Goal: Task Accomplishment & Management: Complete application form

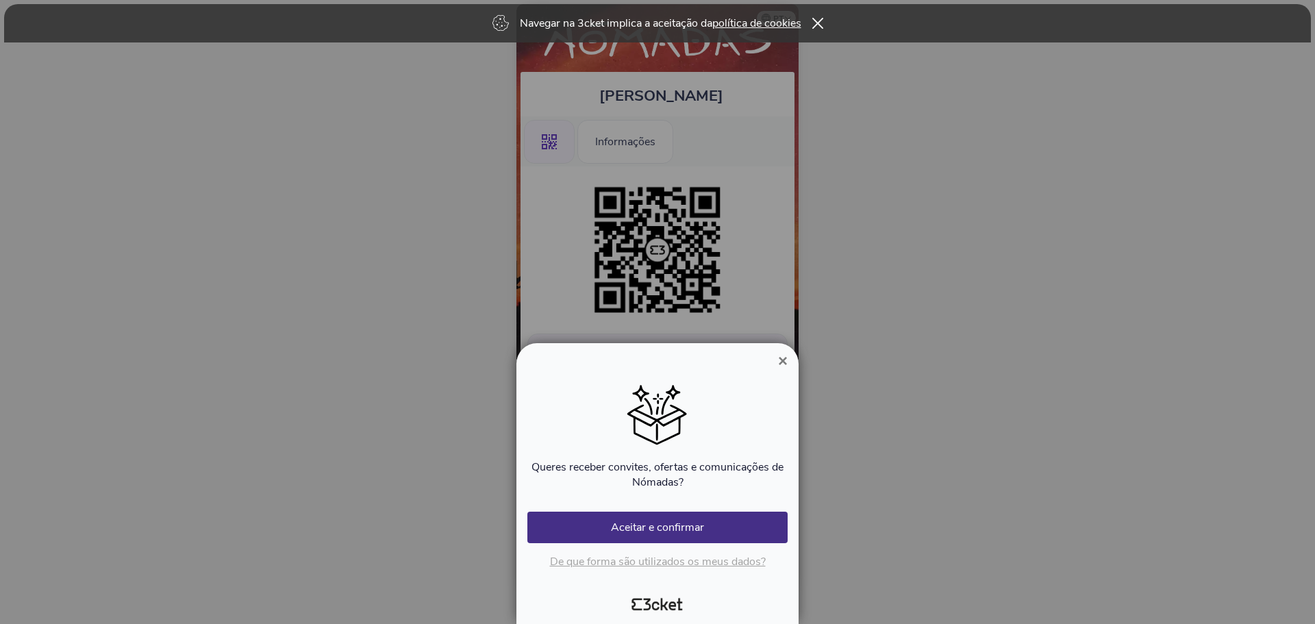
click at [785, 359] on span "×" at bounding box center [783, 360] width 10 height 18
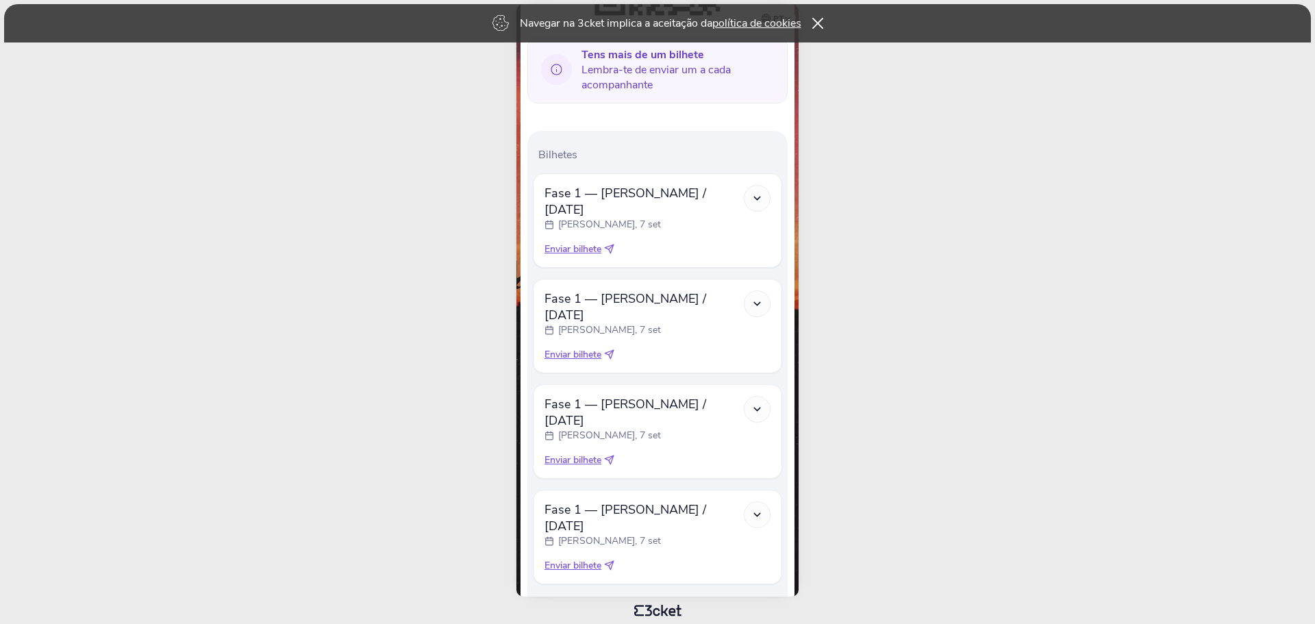
scroll to position [310, 0]
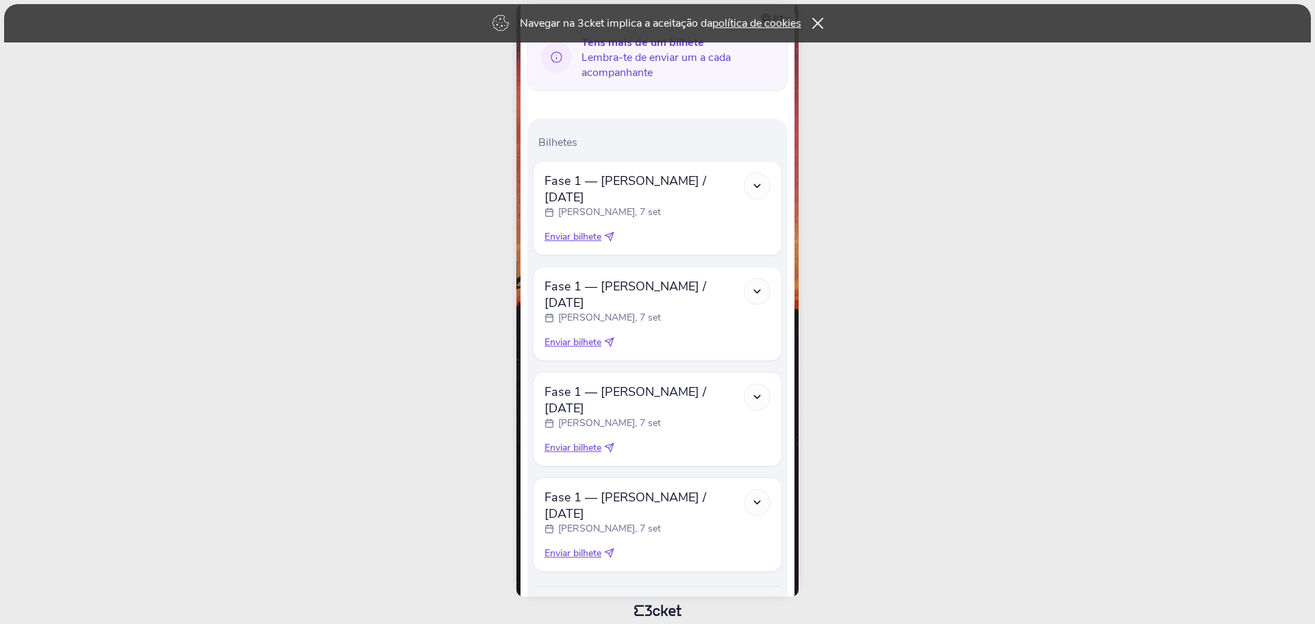
click at [601, 546] on span "Enviar bilhete" at bounding box center [572, 553] width 57 height 14
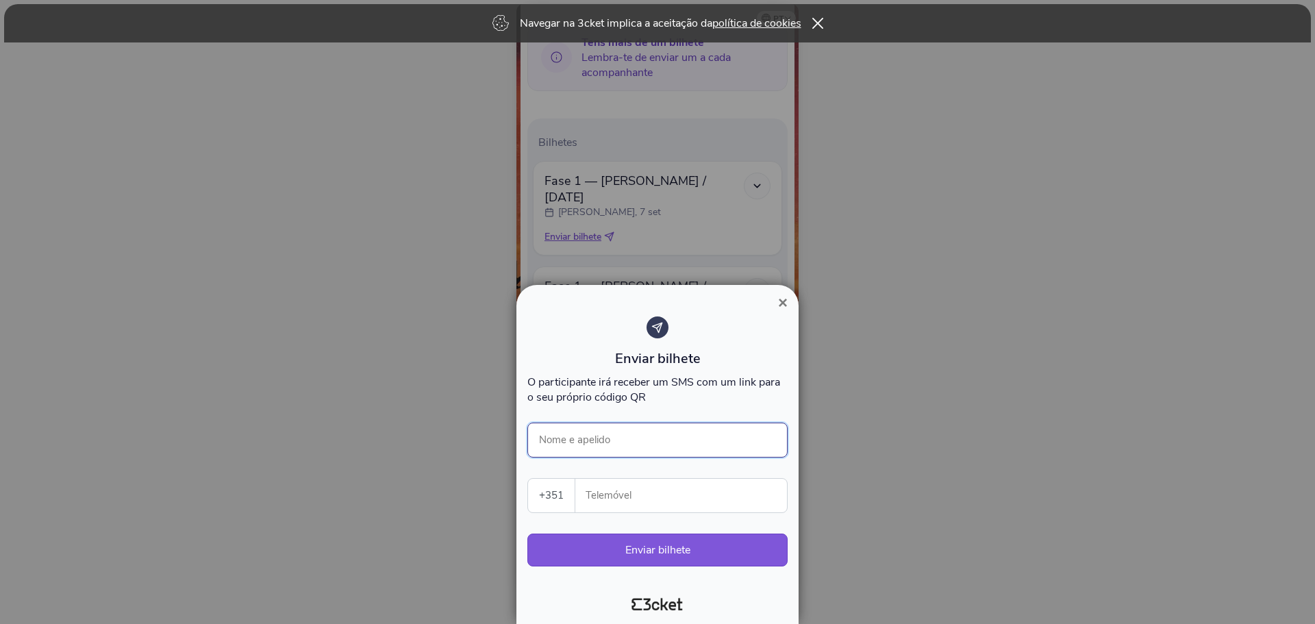
click at [655, 431] on input "Nome e apelido" at bounding box center [657, 440] width 260 height 35
click at [694, 475] on div "Enviar bilhete O participante irá receber um SMS com um link para o seu próprio…" at bounding box center [657, 448] width 260 height 264
click at [684, 490] on input "Telemóvel" at bounding box center [686, 496] width 201 height 34
click at [662, 499] on input "Telemóvel" at bounding box center [686, 496] width 201 height 34
type input "Diana"
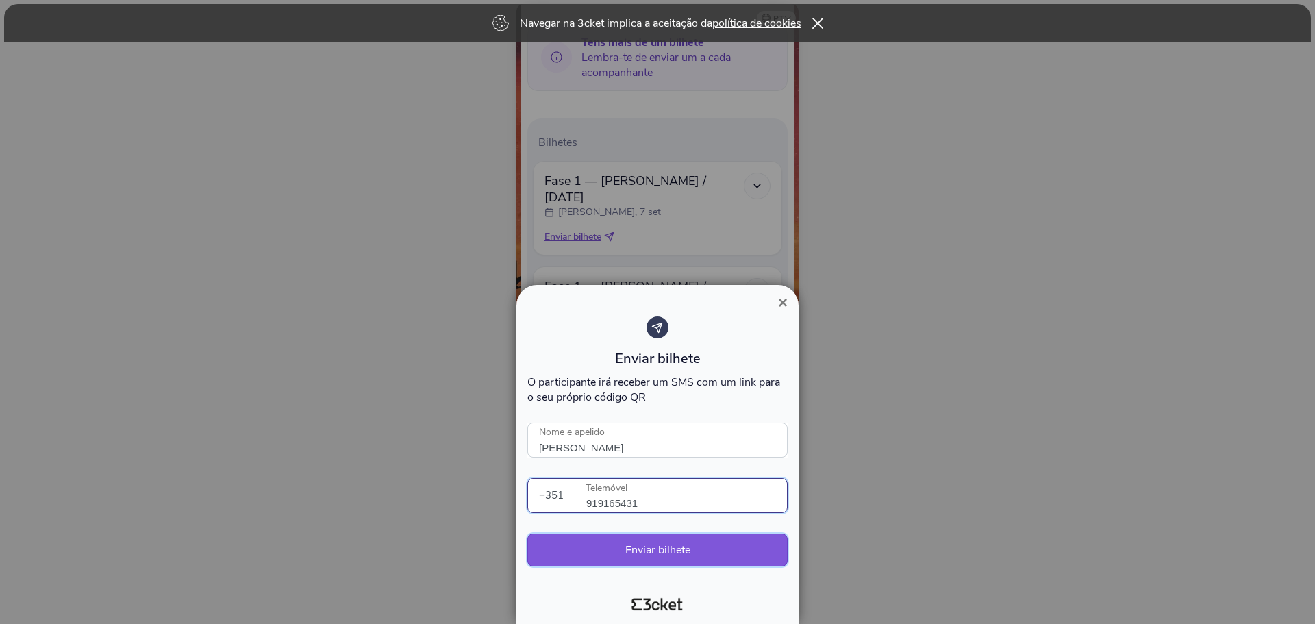
type input "919165431"
click at [686, 548] on button "Enviar bilhete" at bounding box center [657, 549] width 260 height 33
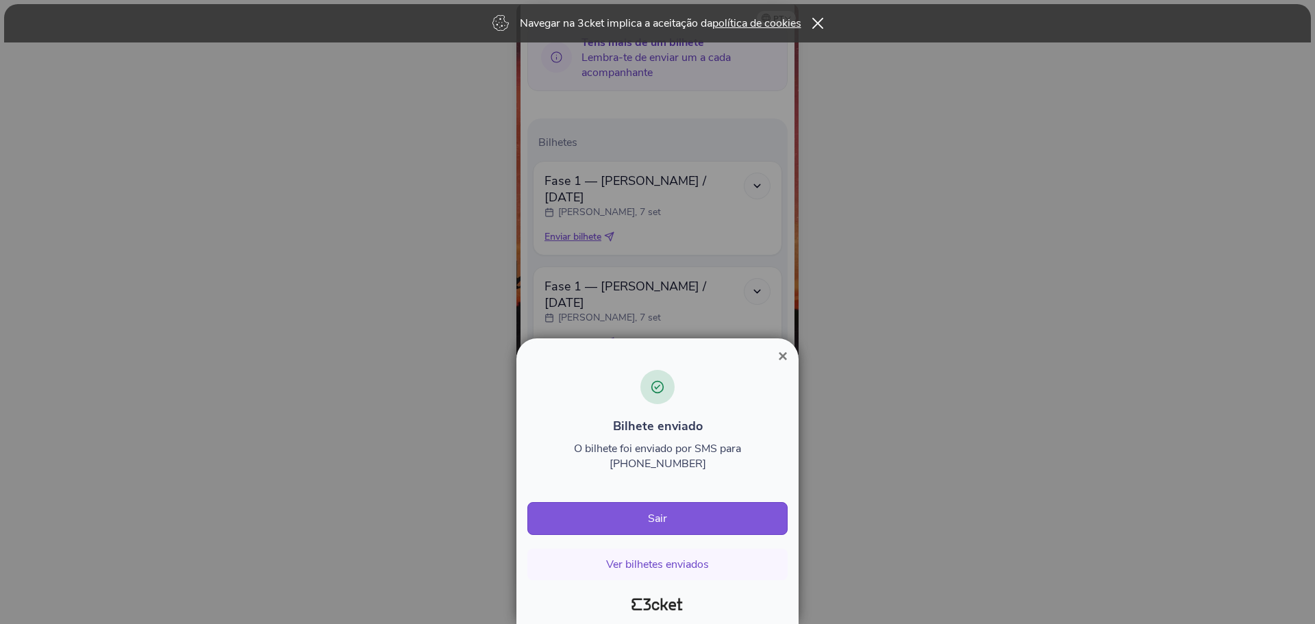
click at [780, 365] on span "×" at bounding box center [783, 356] width 10 height 18
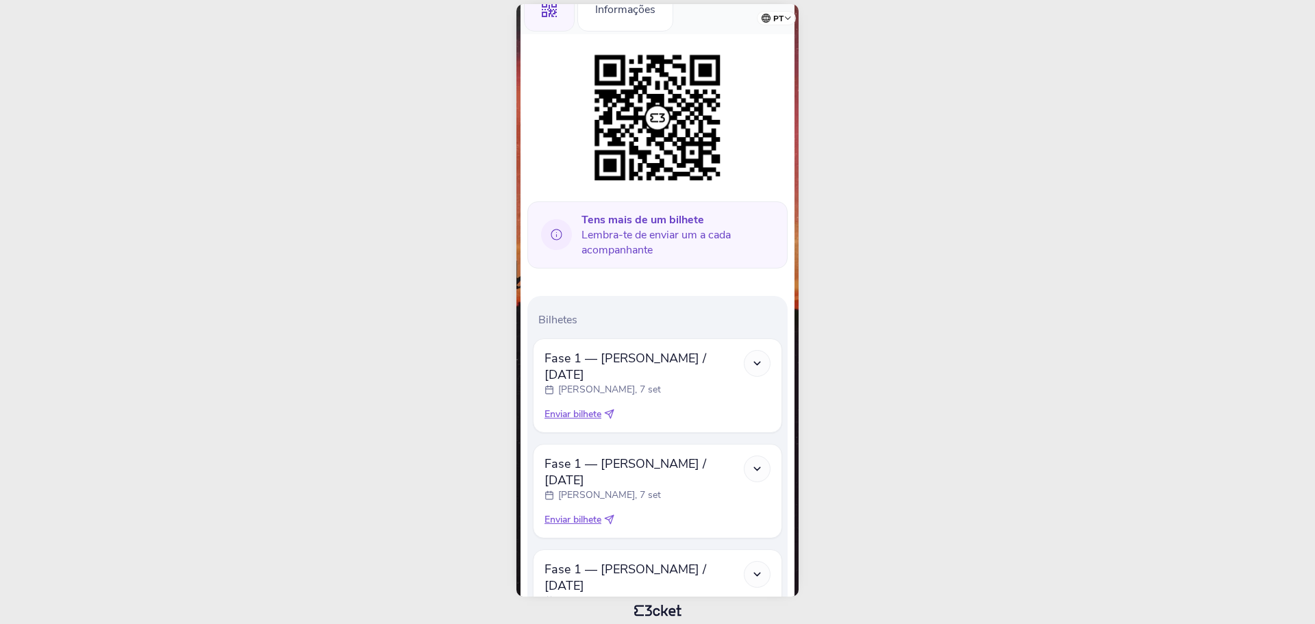
scroll to position [221, 0]
